Goal: Task Accomplishment & Management: Complete application form

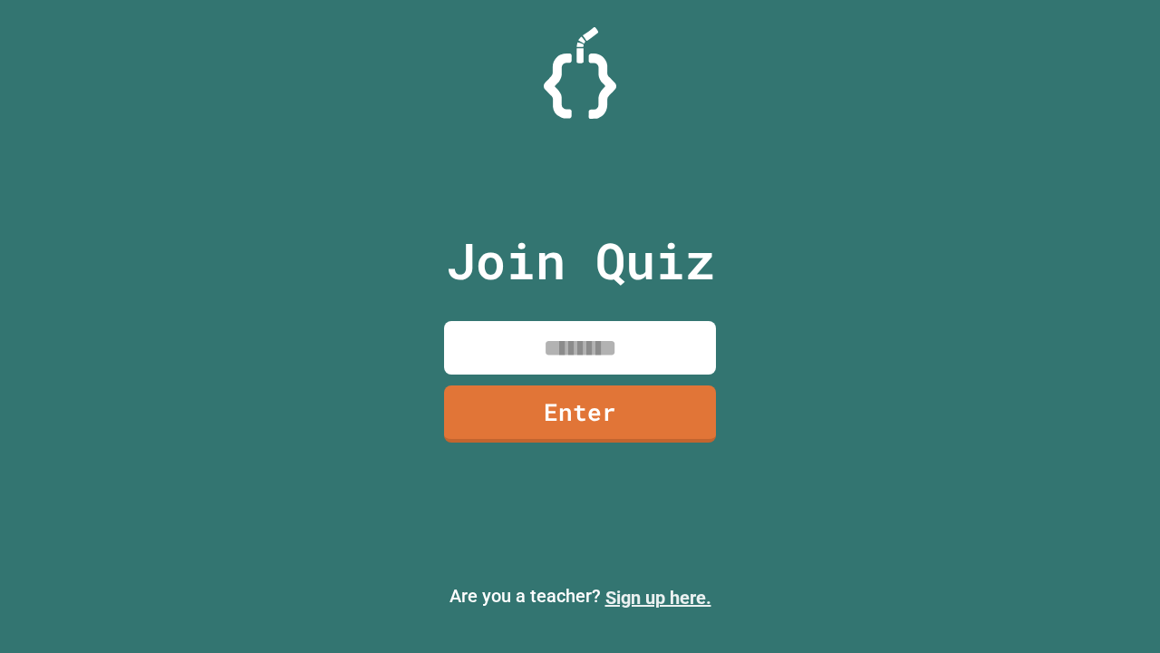
click at [658, 597] on link "Sign up here." at bounding box center [659, 598] width 106 height 22
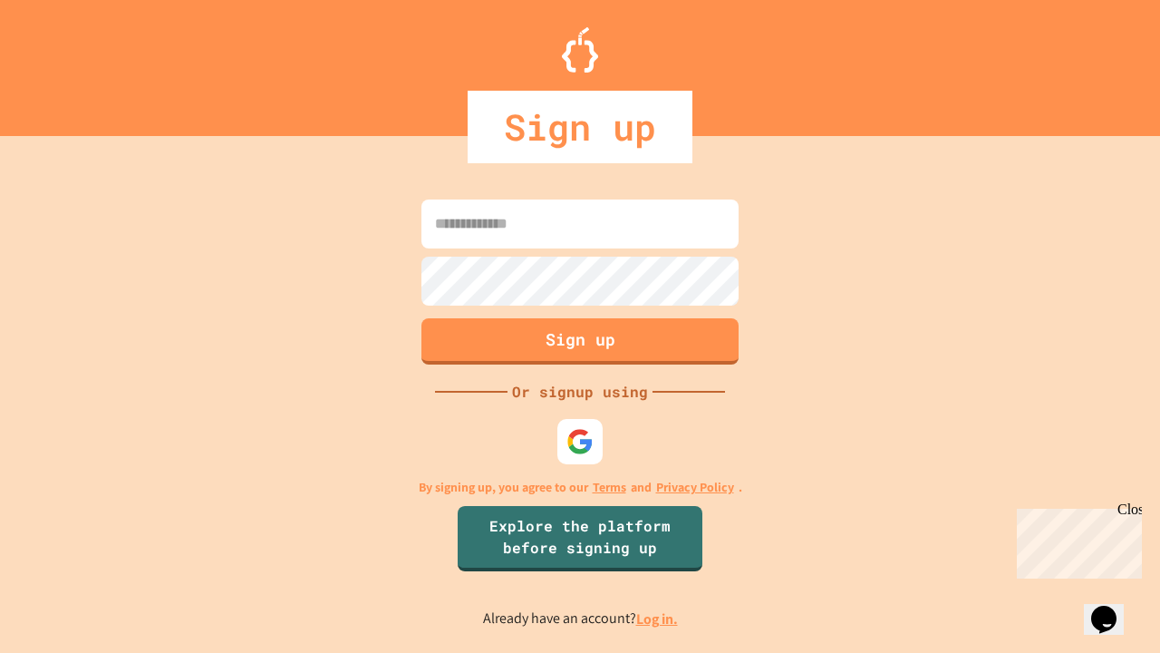
click at [658, 618] on link "Log in." at bounding box center [657, 618] width 42 height 19
